Goal: Task Accomplishment & Management: Manage account settings

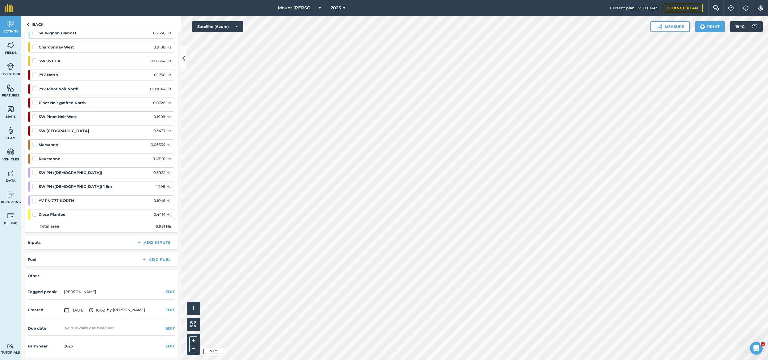
scroll to position [164, 0]
click at [35, 198] on label at bounding box center [35, 198] width 6 height 0
click at [35, 200] on input "checkbox" at bounding box center [33, 199] width 3 height 3
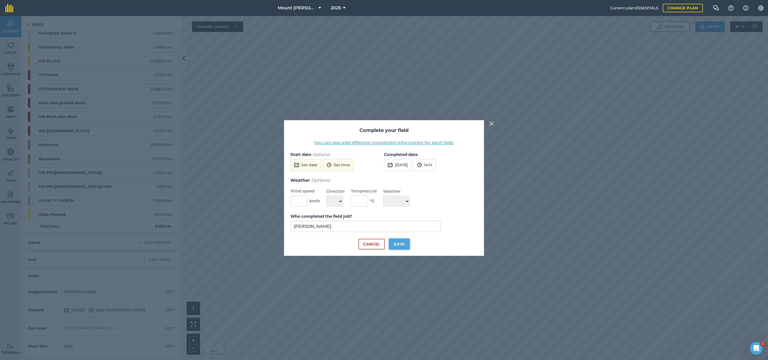
click at [398, 239] on button "Save" at bounding box center [399, 244] width 21 height 11
checkbox input "true"
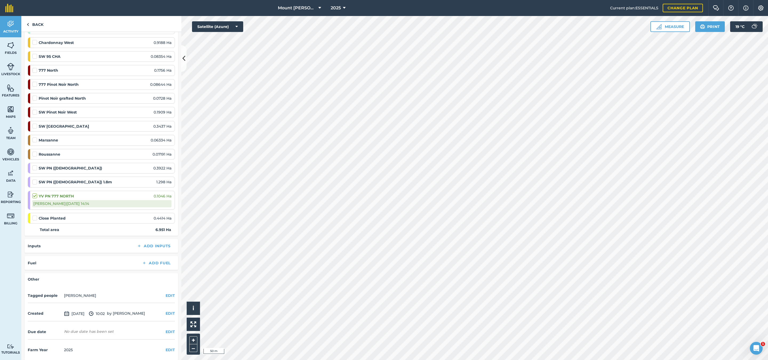
click at [38, 185] on div at bounding box center [35, 181] width 6 height 5
click at [36, 179] on label at bounding box center [35, 179] width 6 height 0
click at [36, 183] on input "checkbox" at bounding box center [33, 180] width 3 height 3
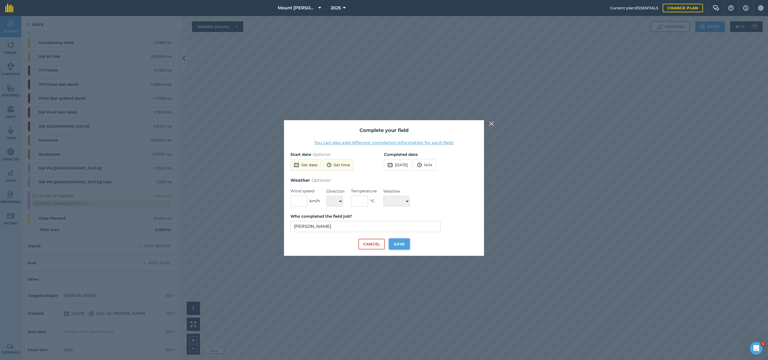
click at [400, 242] on button "Save" at bounding box center [399, 244] width 21 height 11
checkbox input "true"
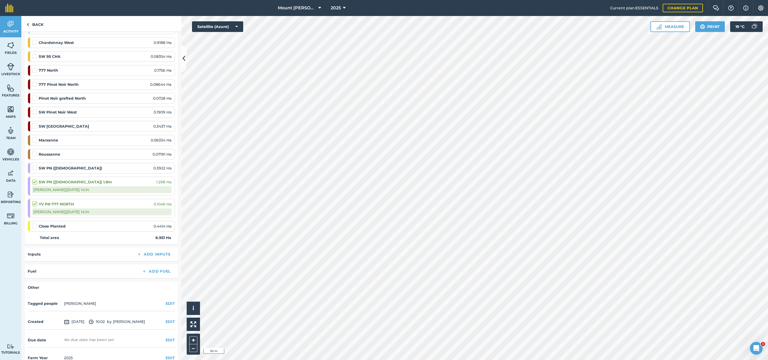
click at [34, 165] on label at bounding box center [35, 165] width 6 height 0
click at [34, 169] on input "checkbox" at bounding box center [33, 166] width 3 height 3
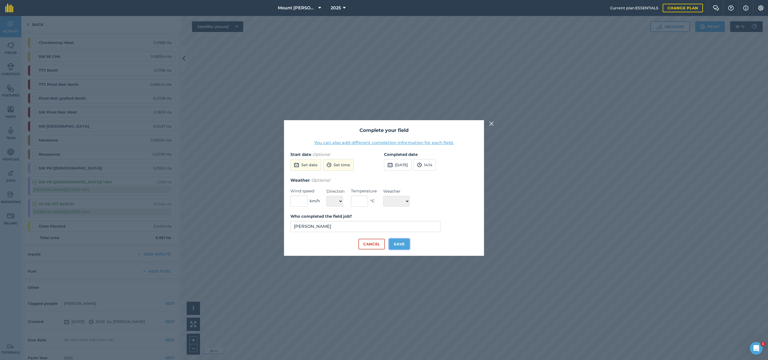
click at [398, 243] on button "Save" at bounding box center [399, 244] width 21 height 11
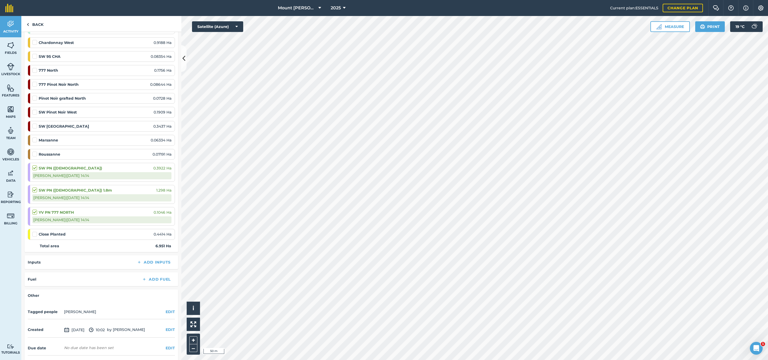
click at [35, 165] on label at bounding box center [35, 165] width 6 height 0
click at [35, 169] on input "checkbox" at bounding box center [33, 166] width 3 height 3
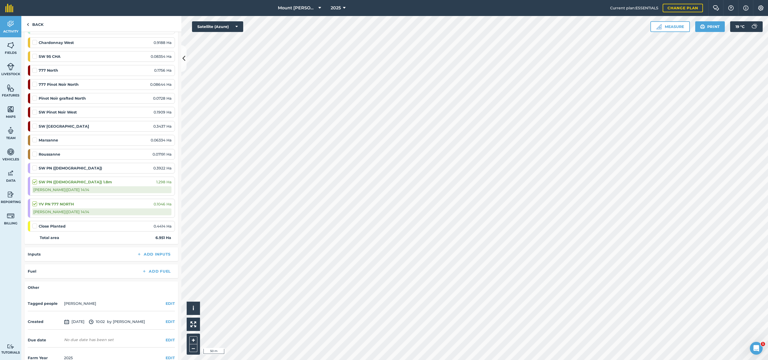
click at [35, 165] on label at bounding box center [35, 165] width 6 height 0
click at [35, 169] on input "checkbox" at bounding box center [33, 166] width 3 height 3
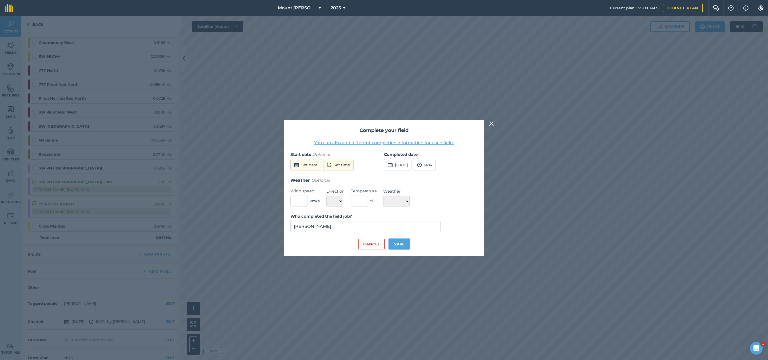
click at [401, 240] on button "Save" at bounding box center [399, 244] width 21 height 11
checkbox input "true"
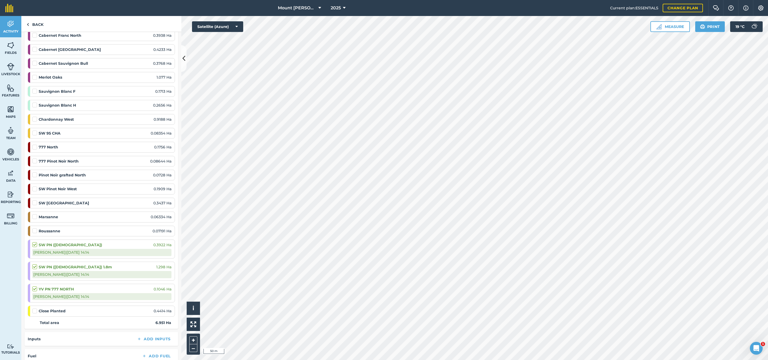
scroll to position [84, 0]
click at [34, 203] on label at bounding box center [35, 203] width 6 height 0
click at [34, 207] on input "checkbox" at bounding box center [33, 204] width 3 height 3
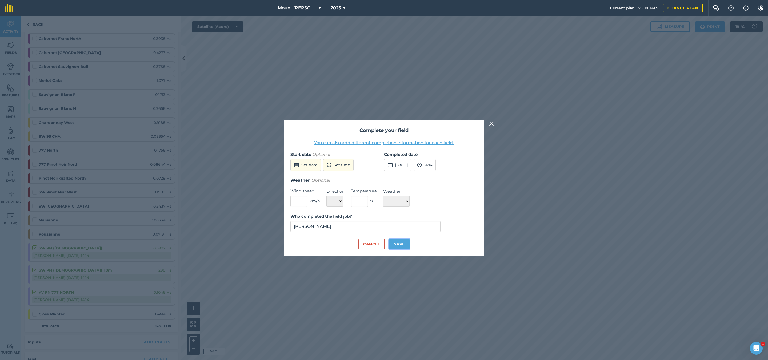
click at [407, 242] on button "Save" at bounding box center [399, 244] width 21 height 11
checkbox input "true"
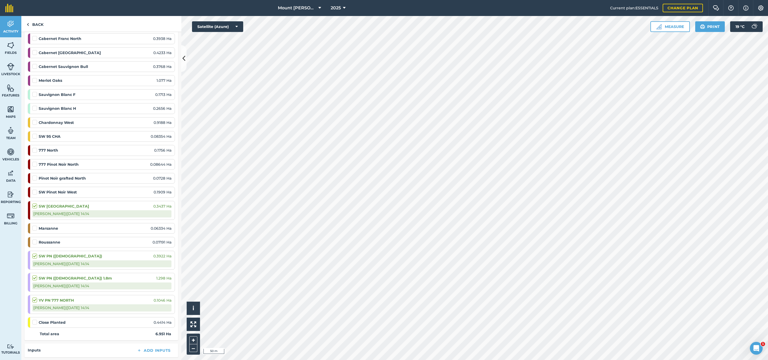
click at [34, 190] on label at bounding box center [35, 190] width 6 height 0
click at [34, 193] on input "checkbox" at bounding box center [33, 191] width 3 height 3
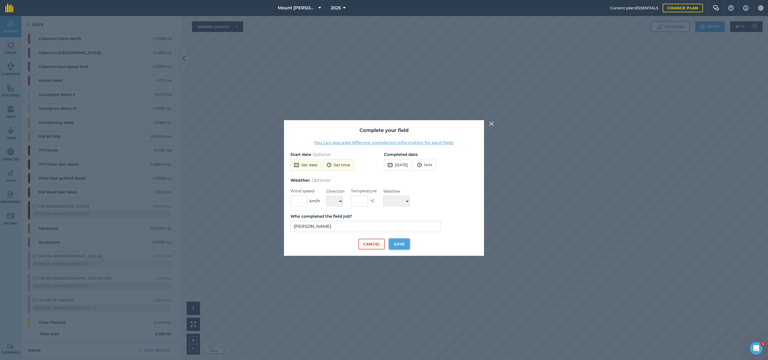
click at [397, 246] on button "Save" at bounding box center [399, 244] width 21 height 11
checkbox input "true"
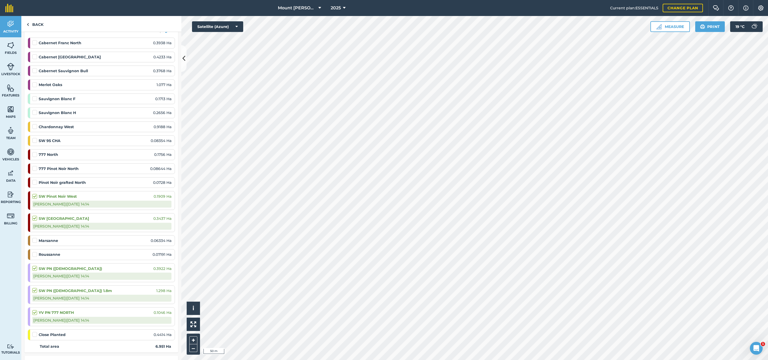
scroll to position [40, 0]
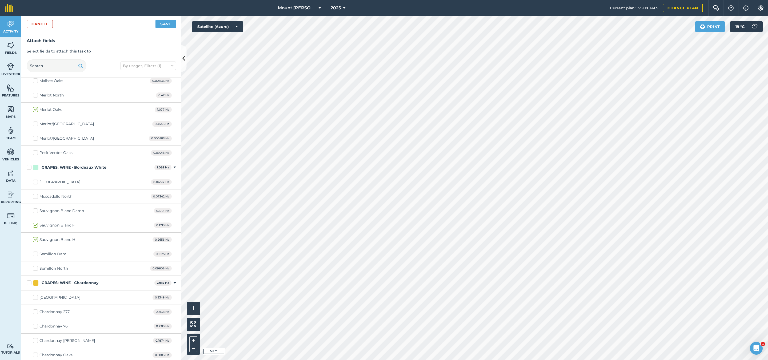
scroll to position [280, 0]
click at [35, 183] on label "Muscadelle North" at bounding box center [52, 181] width 39 height 6
click at [35, 182] on input "Muscadelle North" at bounding box center [34, 179] width 3 height 3
checkbox input "true"
click at [170, 26] on button "Save" at bounding box center [165, 24] width 21 height 9
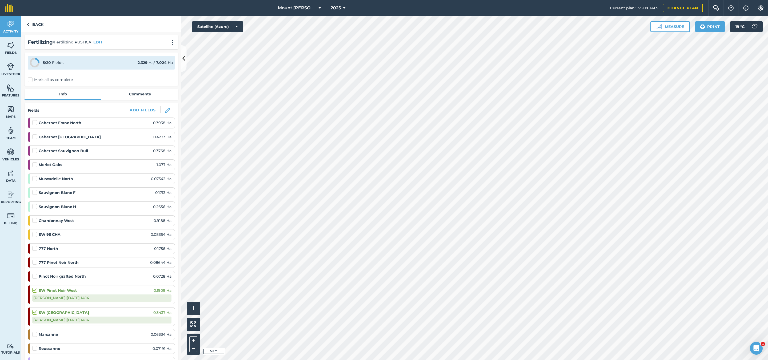
click at [35, 148] on label at bounding box center [35, 148] width 6 height 0
click at [35, 151] on input "checkbox" at bounding box center [33, 149] width 3 height 3
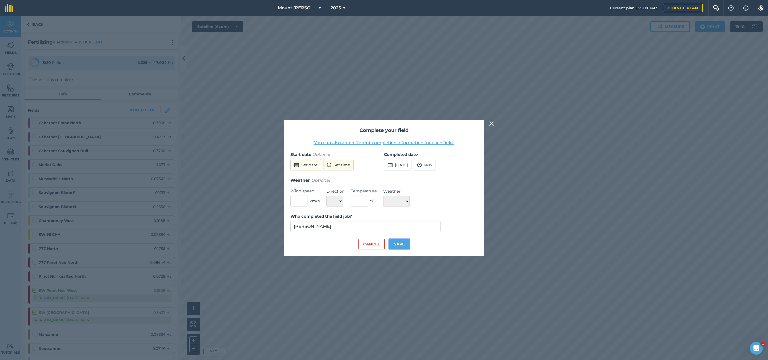
click at [405, 239] on button "Save" at bounding box center [399, 244] width 21 height 11
checkbox input "true"
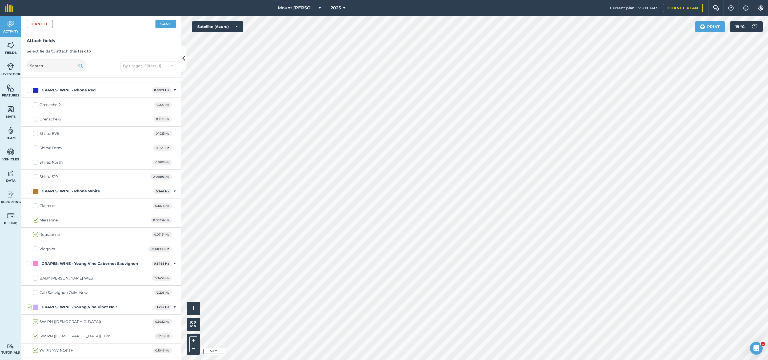
scroll to position [752, 0]
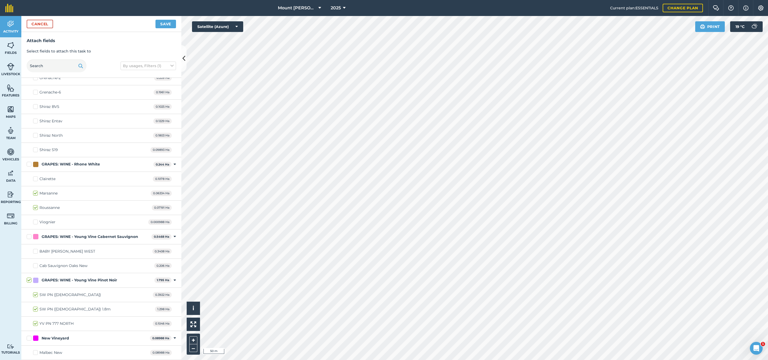
click at [64, 250] on div "BABY [PERSON_NAME] WEST" at bounding box center [67, 252] width 56 height 6
click at [37, 250] on input "BABY [PERSON_NAME] WEST" at bounding box center [34, 250] width 3 height 3
checkbox input "true"
click at [162, 20] on button "Save" at bounding box center [165, 24] width 21 height 9
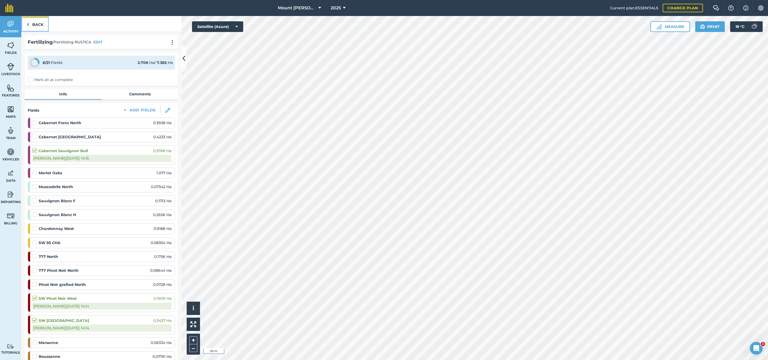
click at [34, 21] on link "Back" at bounding box center [34, 24] width 27 height 16
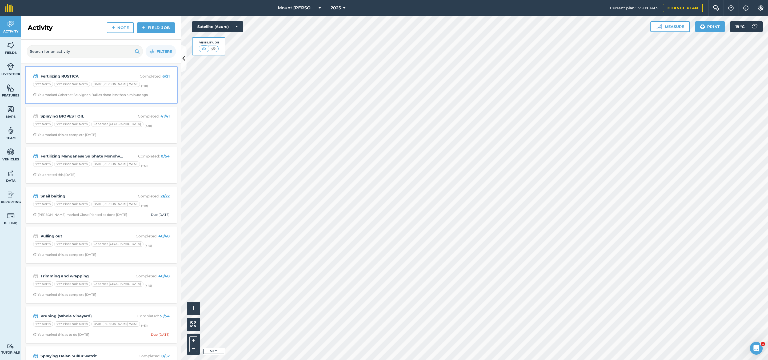
click at [115, 74] on strong "Fertilizing RUSTICA" at bounding box center [83, 76] width 85 height 6
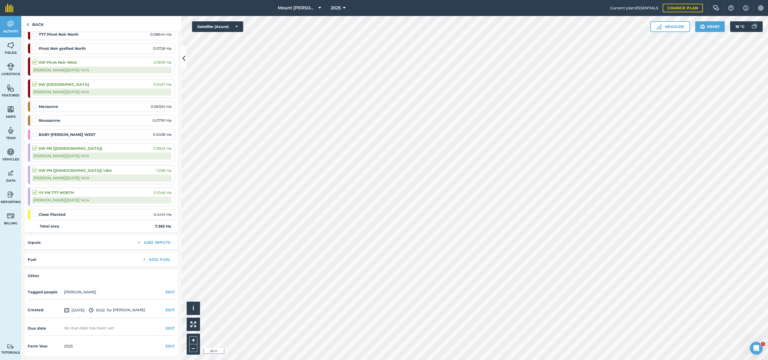
scroll to position [242, 0]
click at [35, 132] on label at bounding box center [35, 132] width 6 height 0
click at [35, 132] on input "checkbox" at bounding box center [33, 133] width 3 height 3
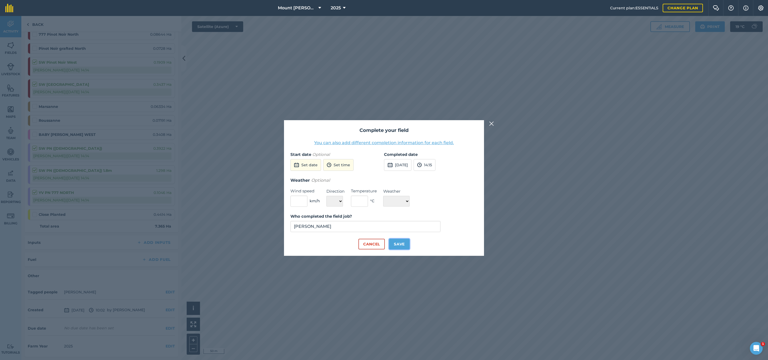
click at [398, 243] on button "Save" at bounding box center [399, 244] width 21 height 11
checkbox input "true"
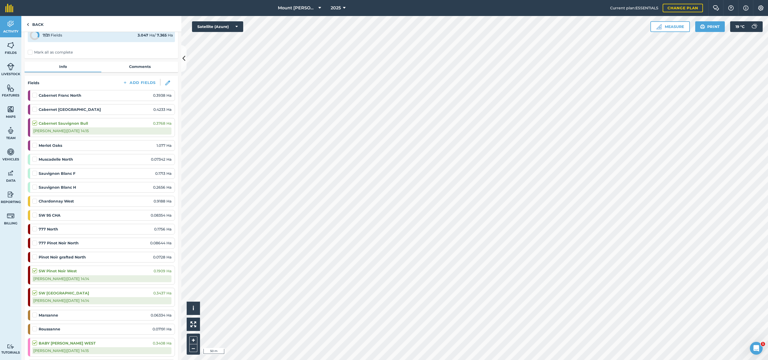
scroll to position [42, 0]
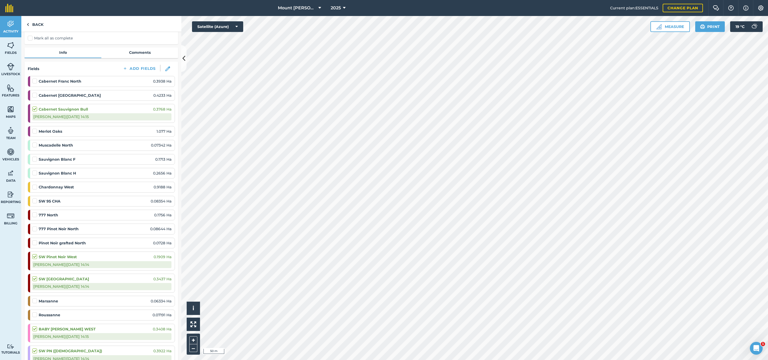
click at [33, 198] on label at bounding box center [35, 198] width 6 height 0
click at [33, 202] on input "checkbox" at bounding box center [33, 199] width 3 height 3
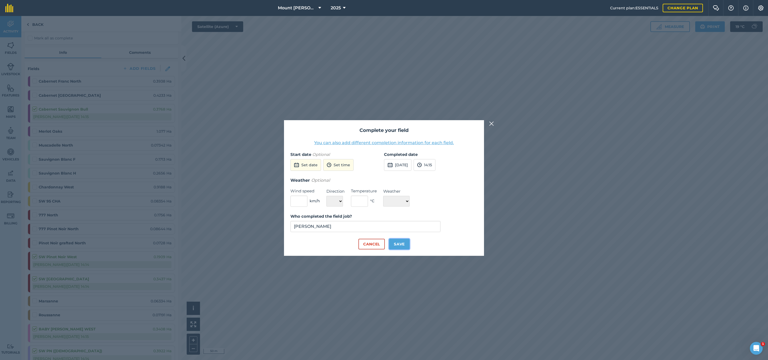
click at [396, 242] on button "Save" at bounding box center [399, 244] width 21 height 11
checkbox input "true"
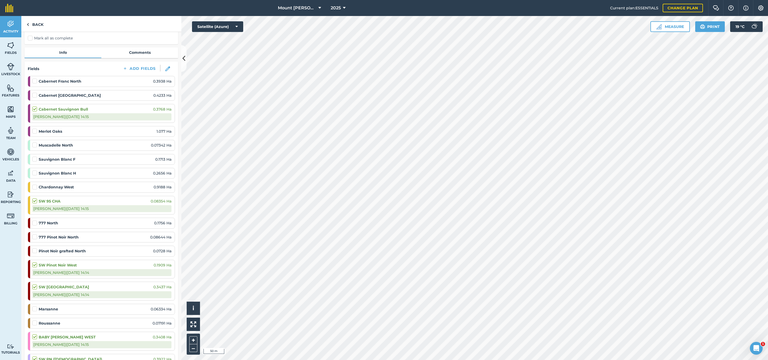
click at [32, 184] on label at bounding box center [35, 184] width 6 height 0
click at [32, 188] on input "checkbox" at bounding box center [33, 185] width 3 height 3
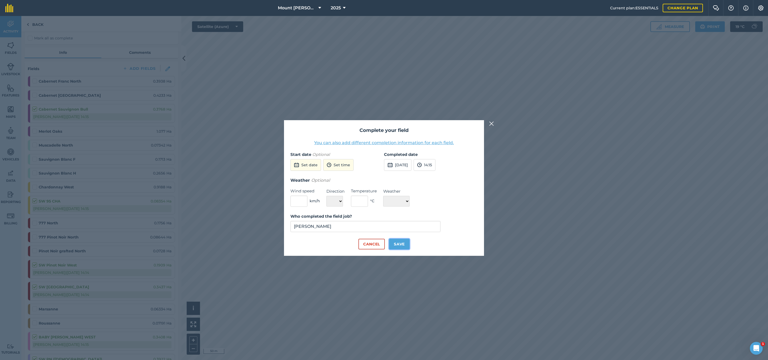
click at [399, 242] on button "Save" at bounding box center [399, 244] width 21 height 11
checkbox input "true"
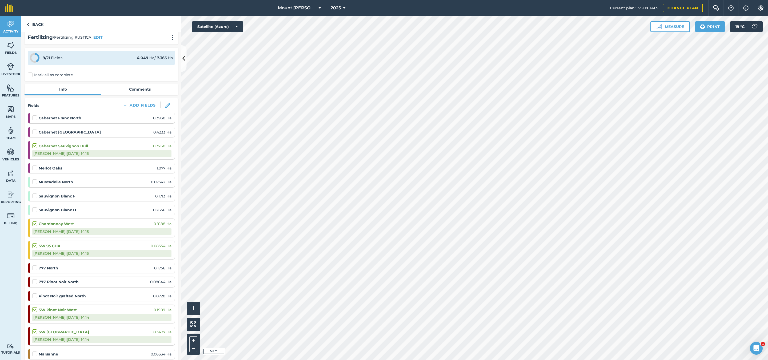
scroll to position [0, 0]
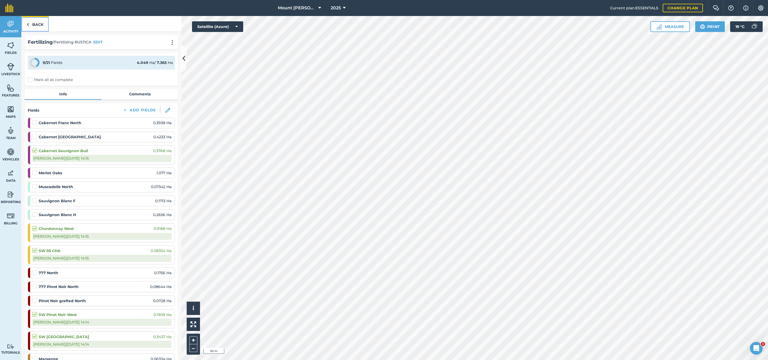
click at [39, 27] on link "Back" at bounding box center [34, 24] width 27 height 16
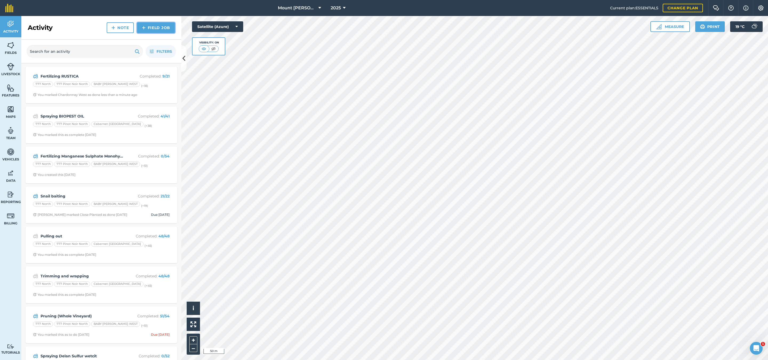
click at [163, 27] on link "Field Job" at bounding box center [156, 27] width 38 height 11
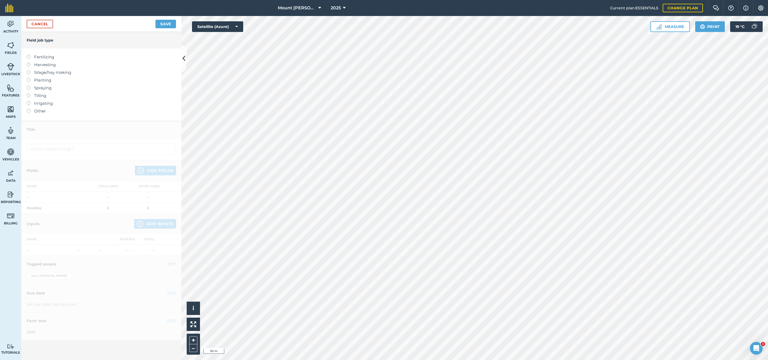
click at [38, 113] on label "Other" at bounding box center [101, 111] width 149 height 6
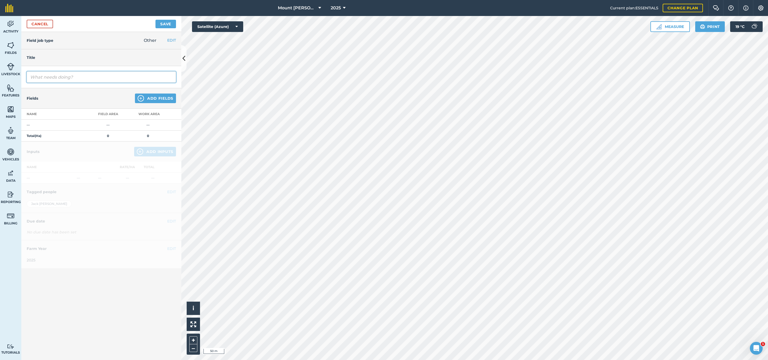
click at [47, 83] on input "text" at bounding box center [101, 76] width 149 height 11
type input "WIRES POST PRUNING"
click at [144, 98] on button "Add Fields" at bounding box center [155, 99] width 41 height 10
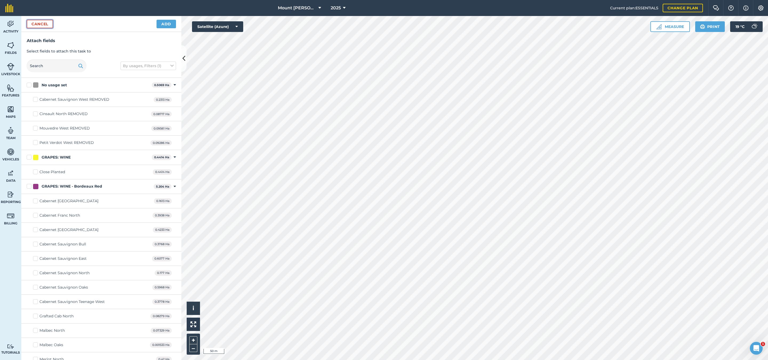
click at [48, 22] on button "Cancel" at bounding box center [40, 24] width 26 height 9
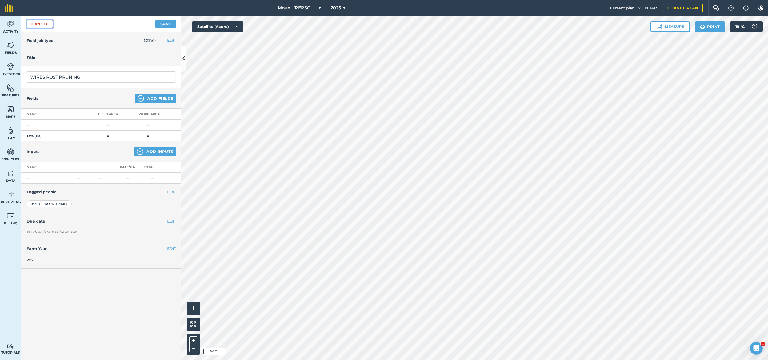
click at [50, 26] on link "Cancel" at bounding box center [40, 24] width 26 height 9
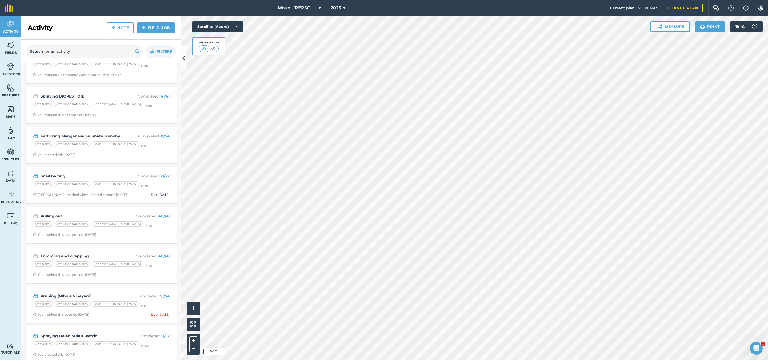
scroll to position [30, 0]
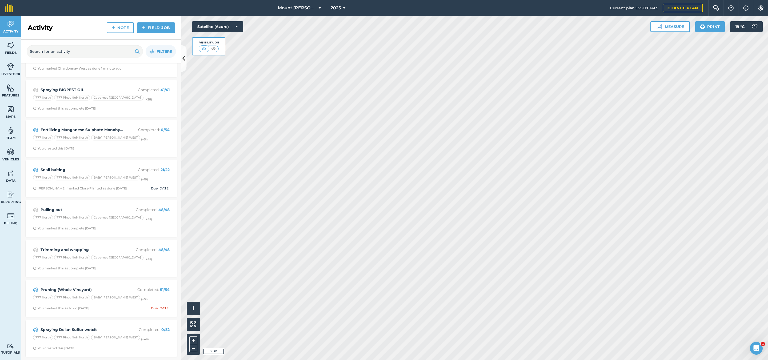
click at [226, 0] on html "Mount [PERSON_NAME] 2025 Current plan : ESSENTIALS Change plan Farm Chat Help I…" at bounding box center [384, 180] width 768 height 360
click at [311, 11] on button "Mount [PERSON_NAME]" at bounding box center [299, 8] width 47 height 16
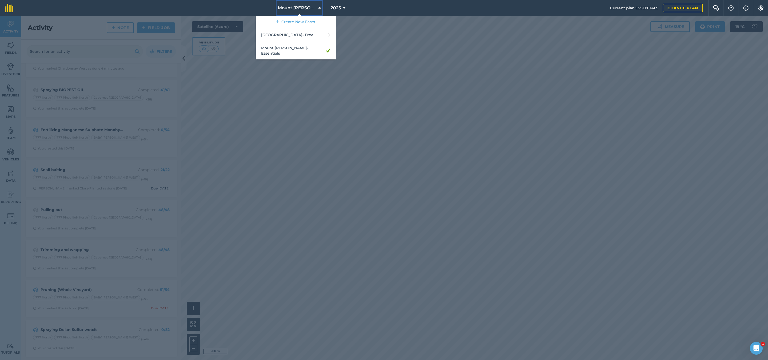
click at [315, 8] on span "Mount [PERSON_NAME]" at bounding box center [297, 8] width 38 height 6
